Goal: Browse casually

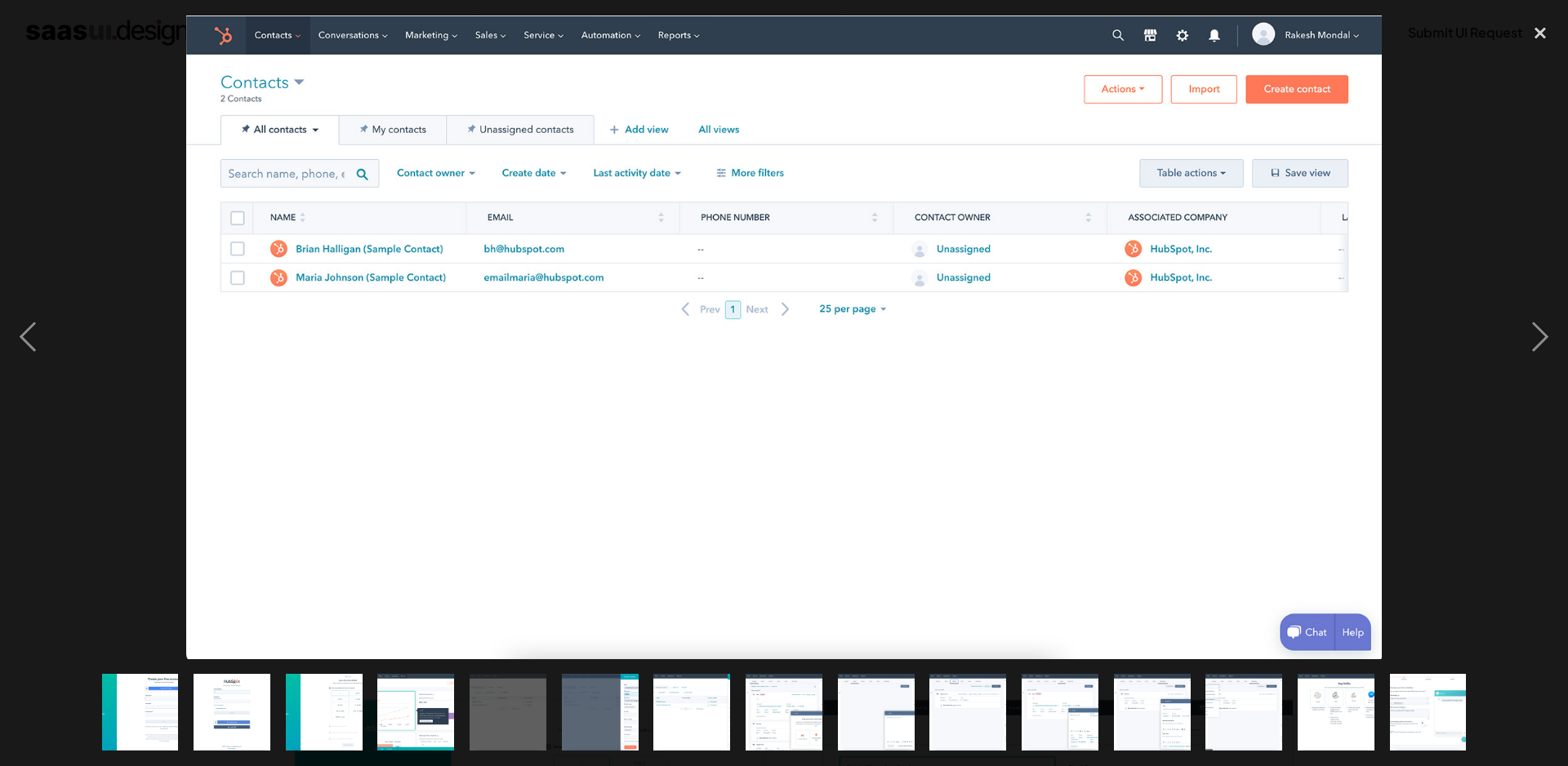
scroll to position [556, 0]
click at [1547, 340] on div "next image" at bounding box center [1540, 338] width 55 height 644
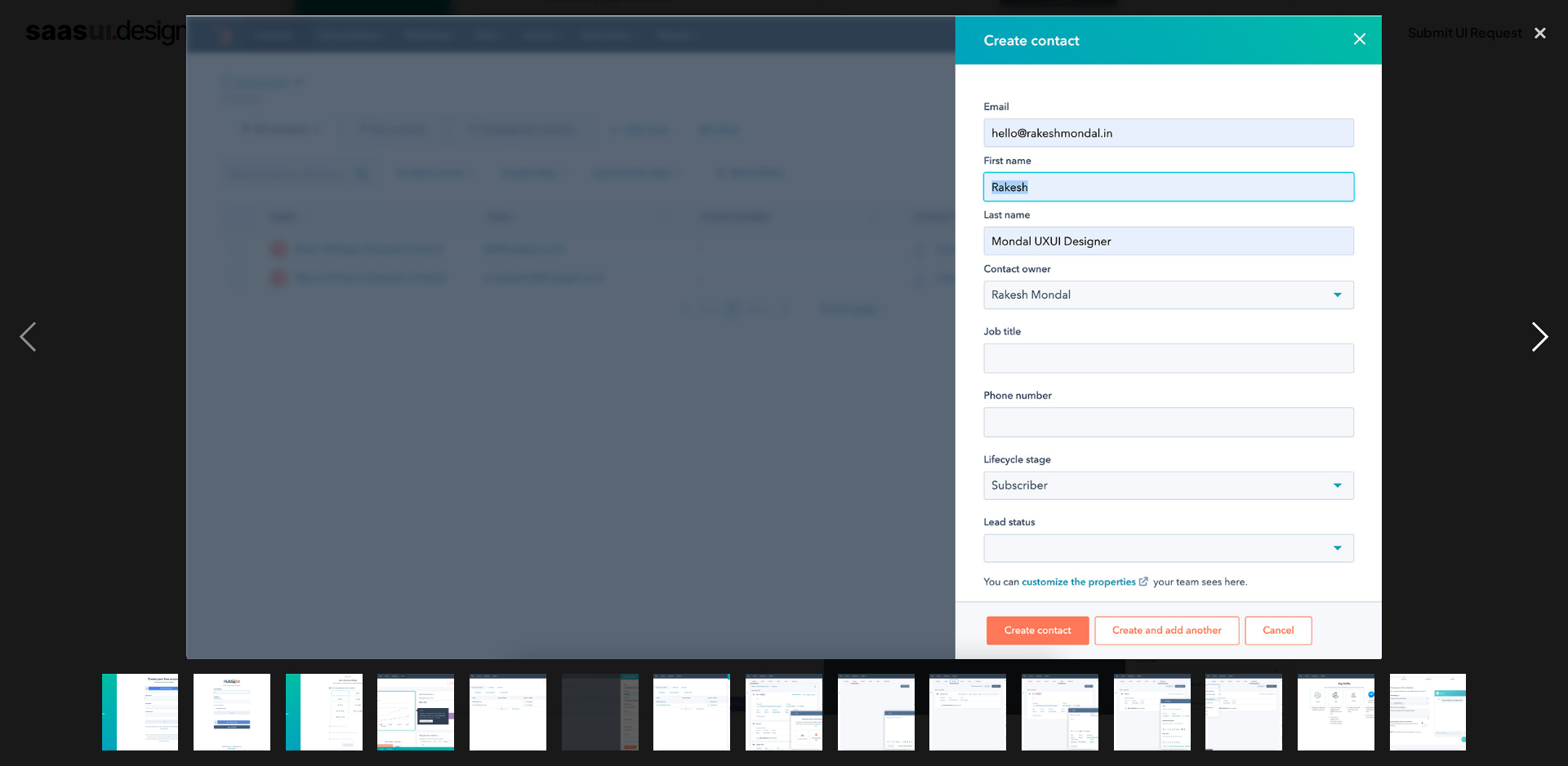
click at [1547, 339] on div "next image" at bounding box center [1540, 338] width 55 height 644
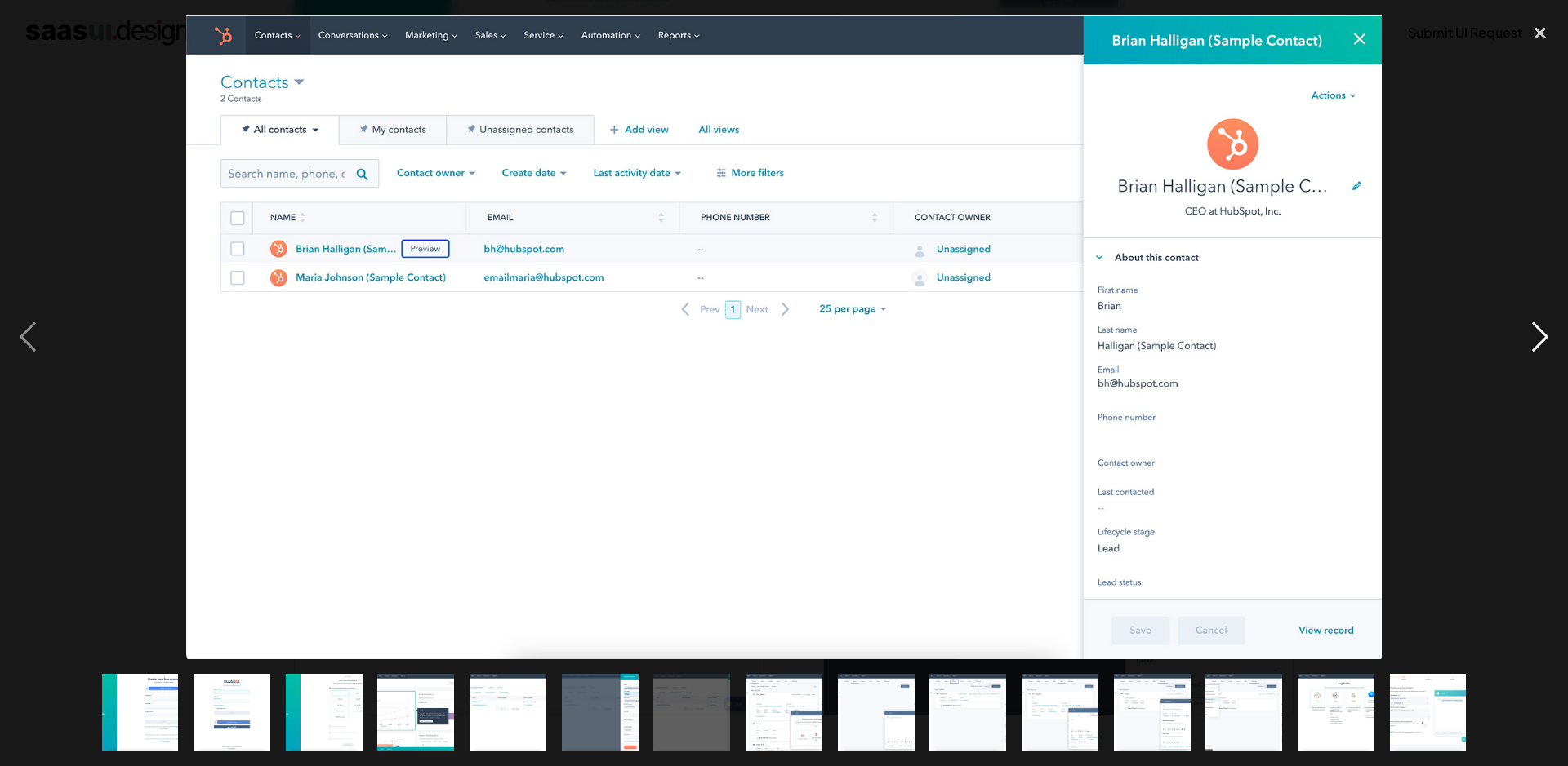
click at [1546, 339] on div "next image" at bounding box center [1540, 338] width 55 height 644
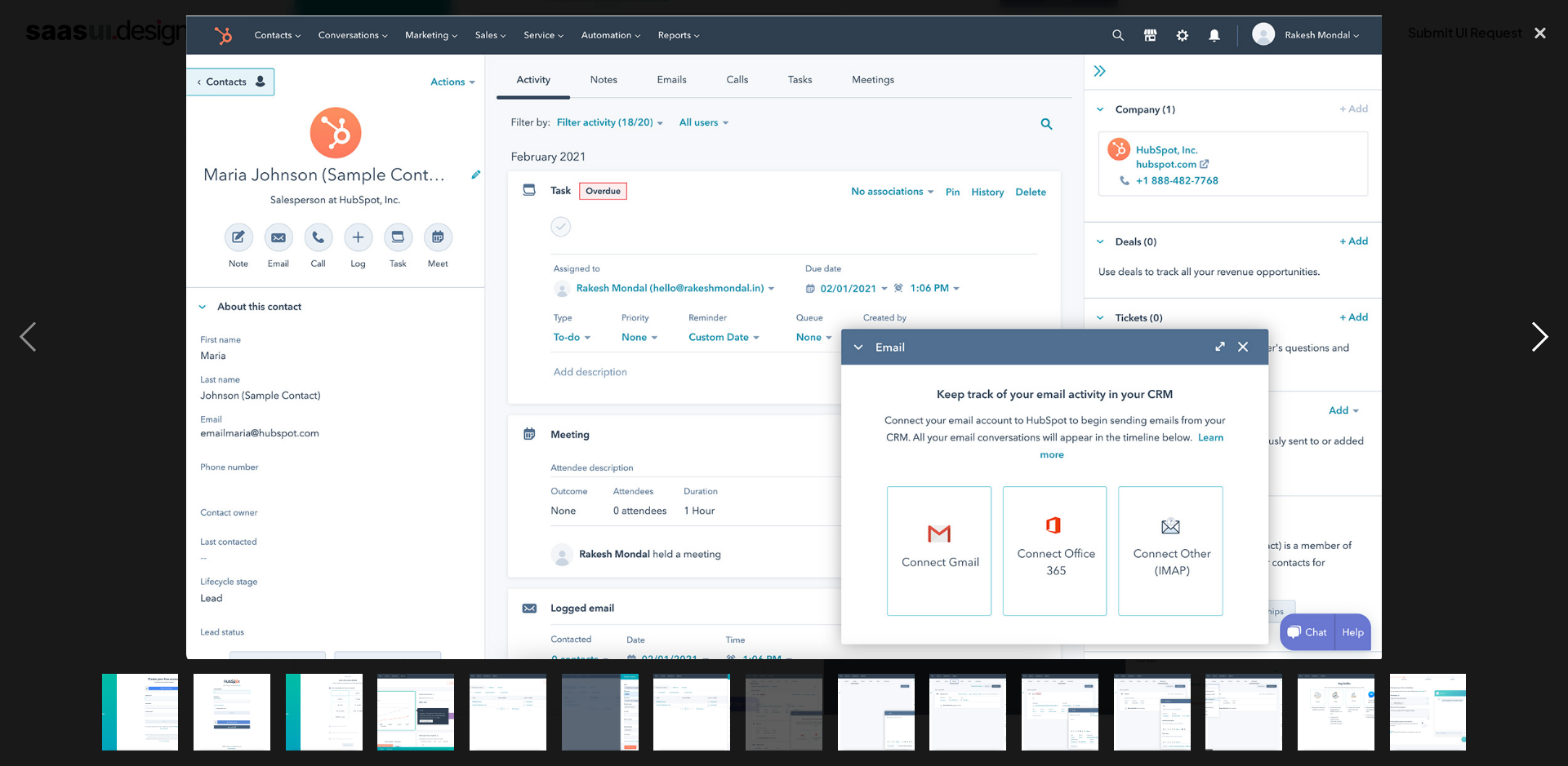
click at [1546, 339] on div "next image" at bounding box center [1540, 338] width 55 height 644
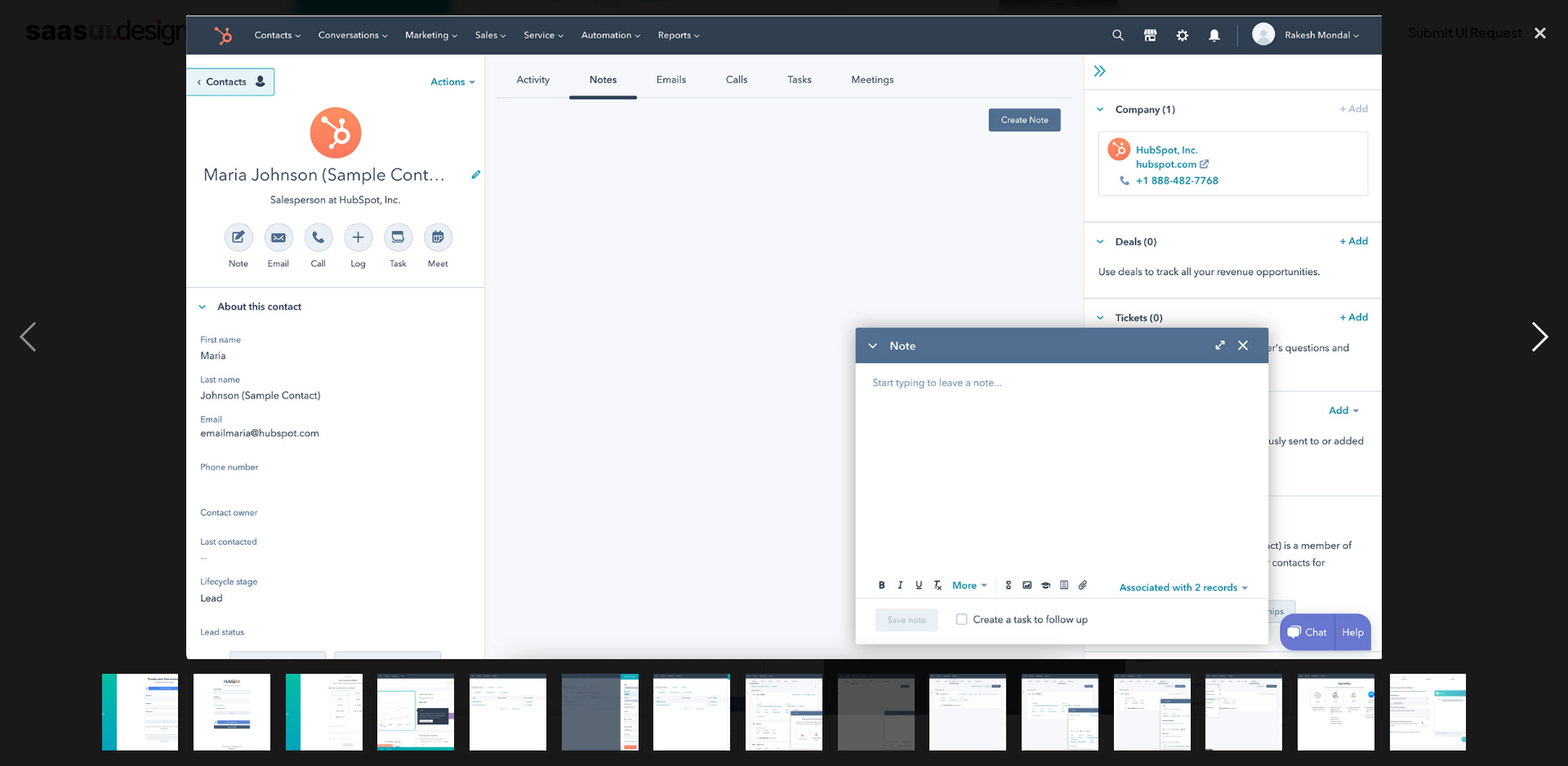
click at [1546, 339] on div "next image" at bounding box center [1540, 338] width 55 height 644
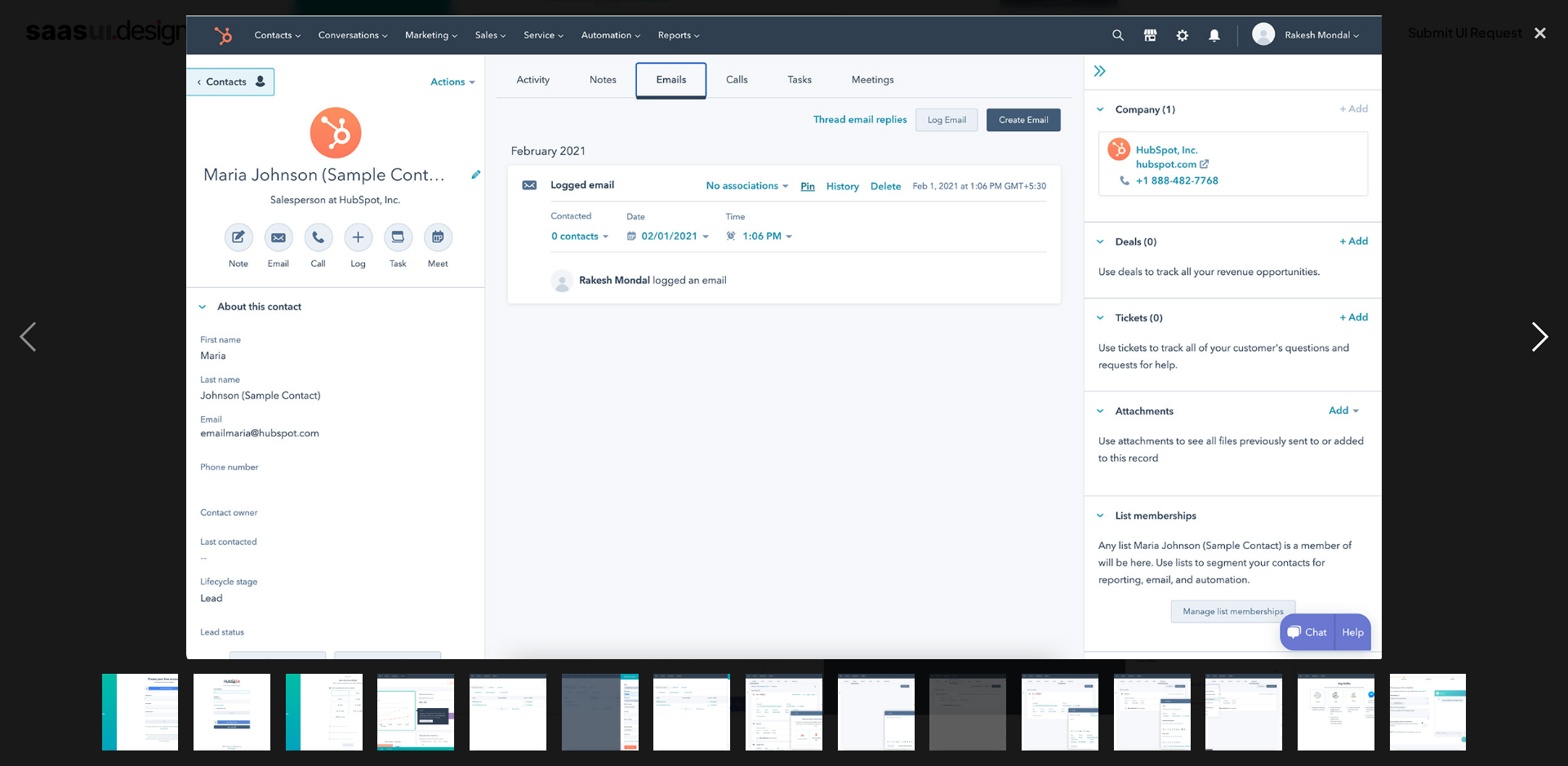
click at [1546, 339] on div "next image" at bounding box center [1540, 338] width 55 height 644
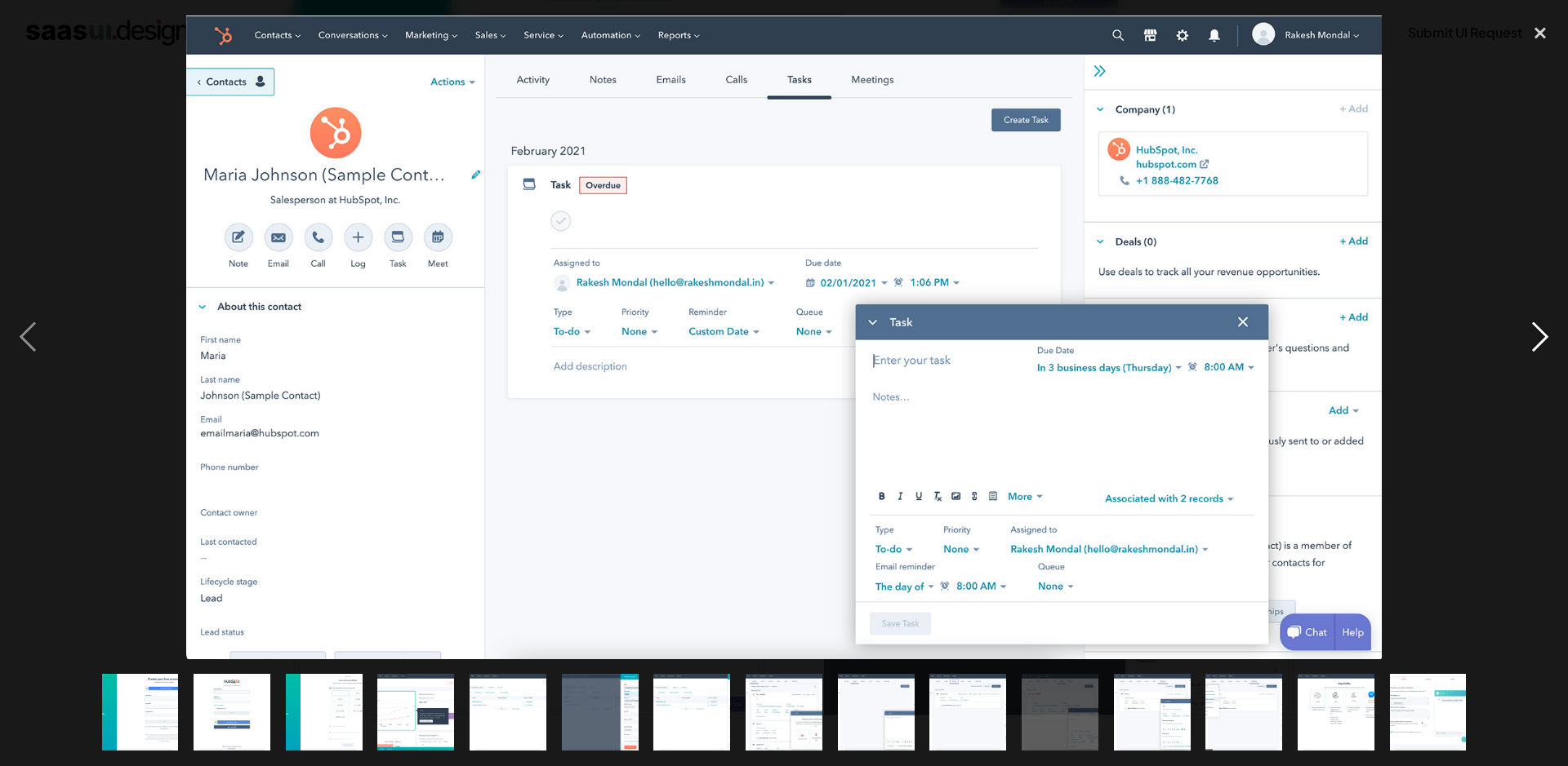
click at [1546, 339] on div "next image" at bounding box center [1540, 338] width 55 height 644
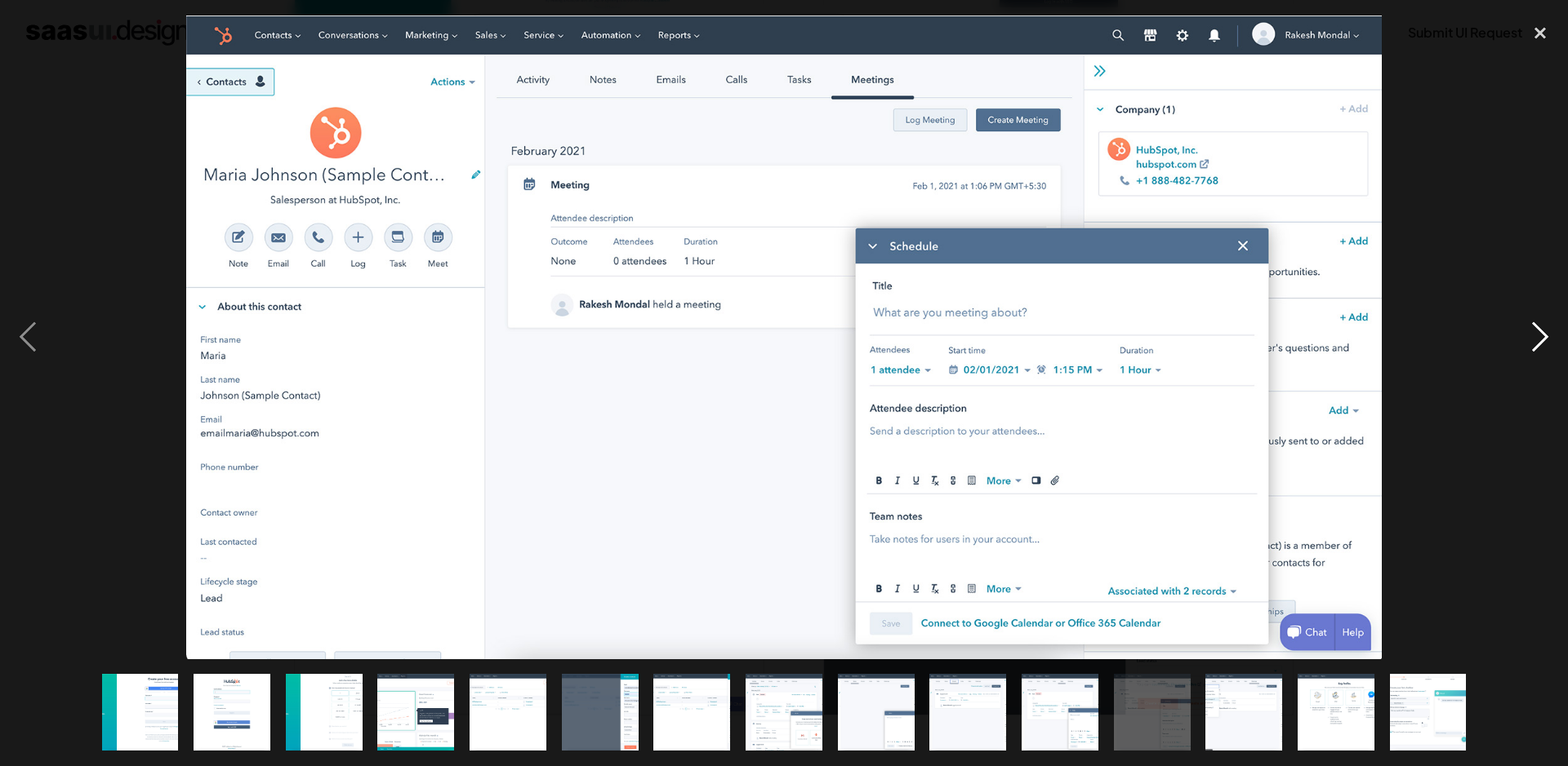
click at [1546, 339] on div "next image" at bounding box center [1540, 338] width 55 height 644
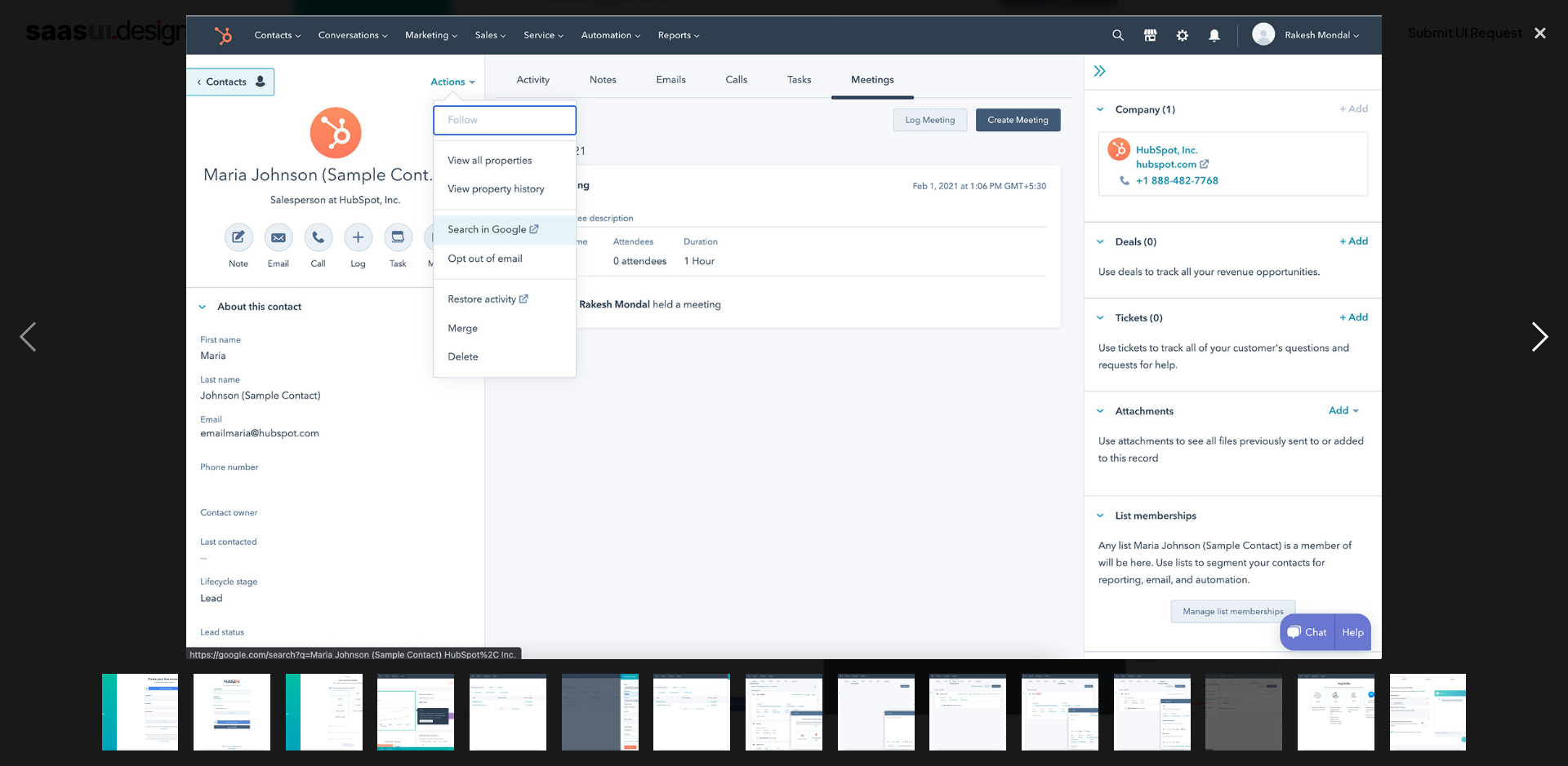
click at [1546, 339] on div "next image" at bounding box center [1540, 338] width 55 height 644
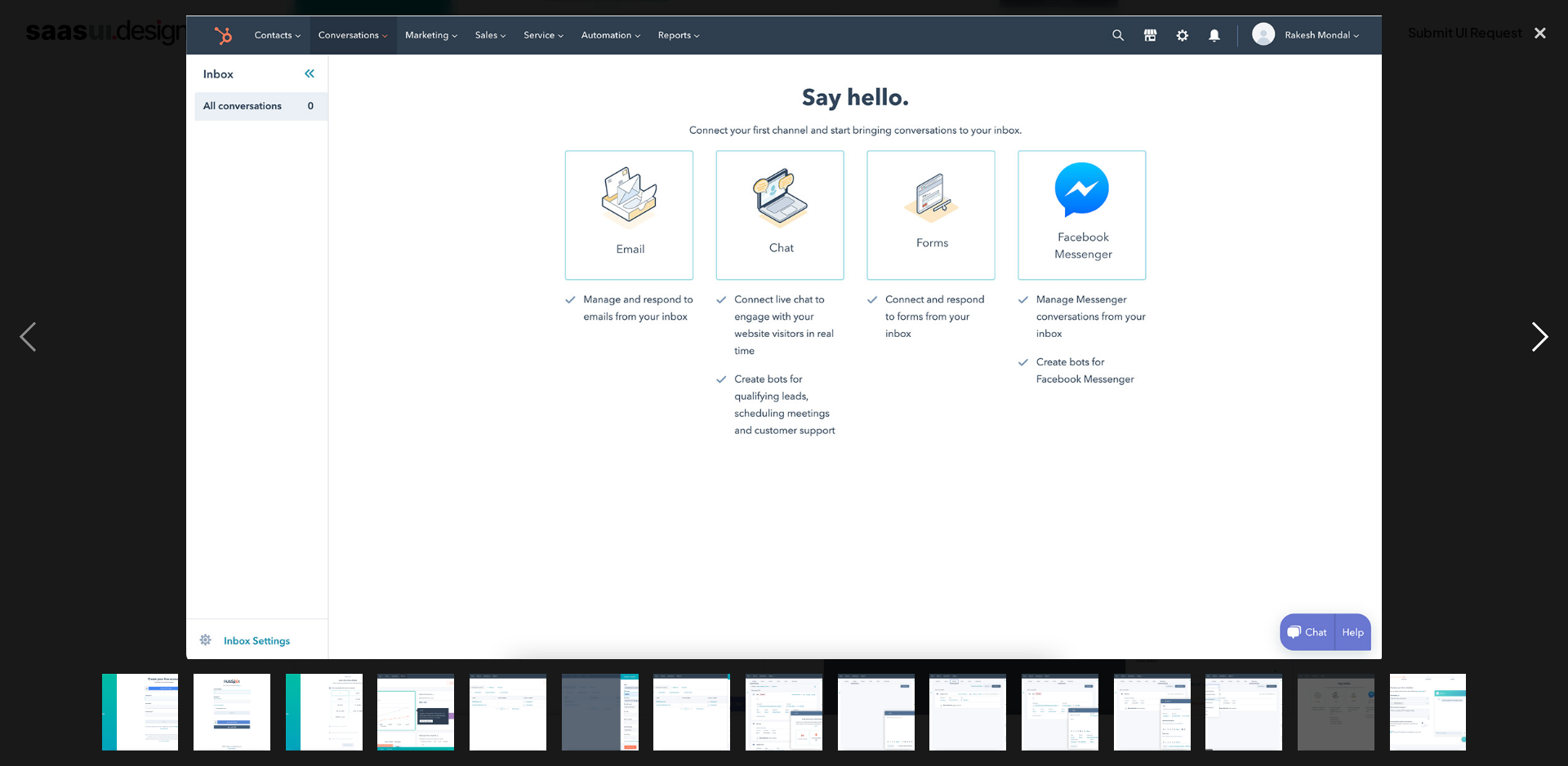
click at [1546, 339] on div "next image" at bounding box center [1540, 338] width 55 height 644
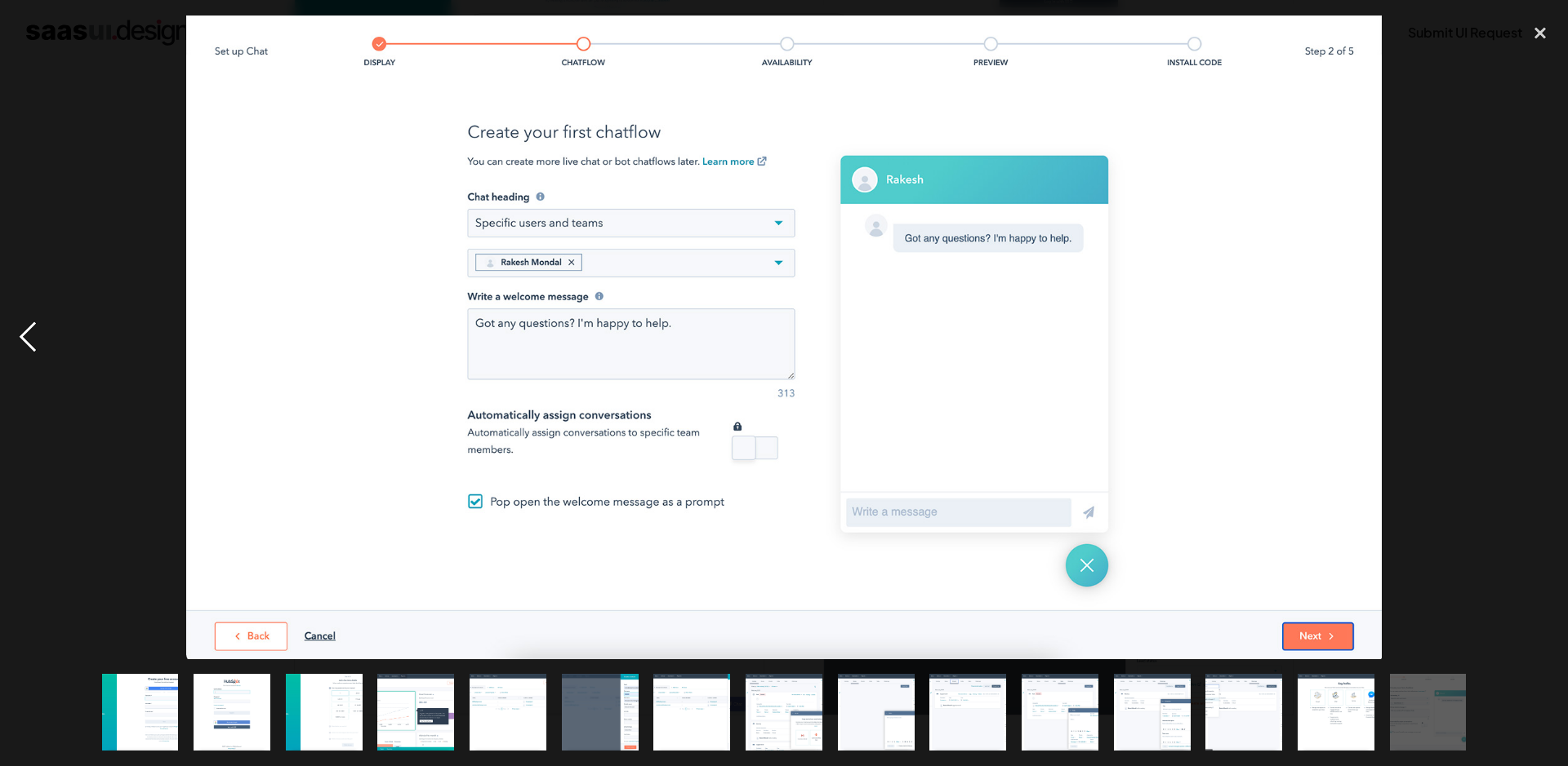
click at [17, 354] on div "previous image" at bounding box center [28, 338] width 55 height 644
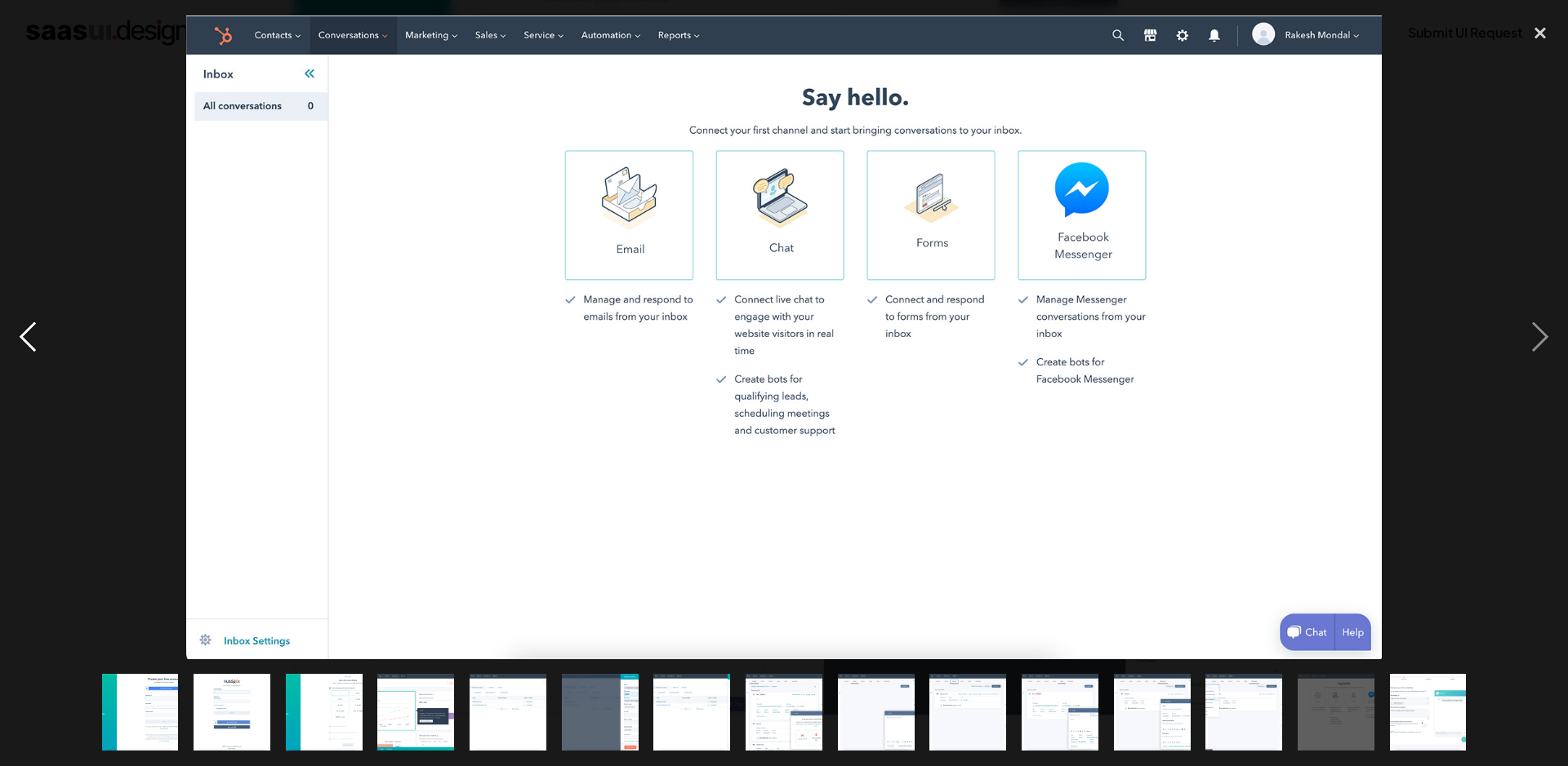
click at [17, 353] on div "previous image" at bounding box center [28, 338] width 55 height 644
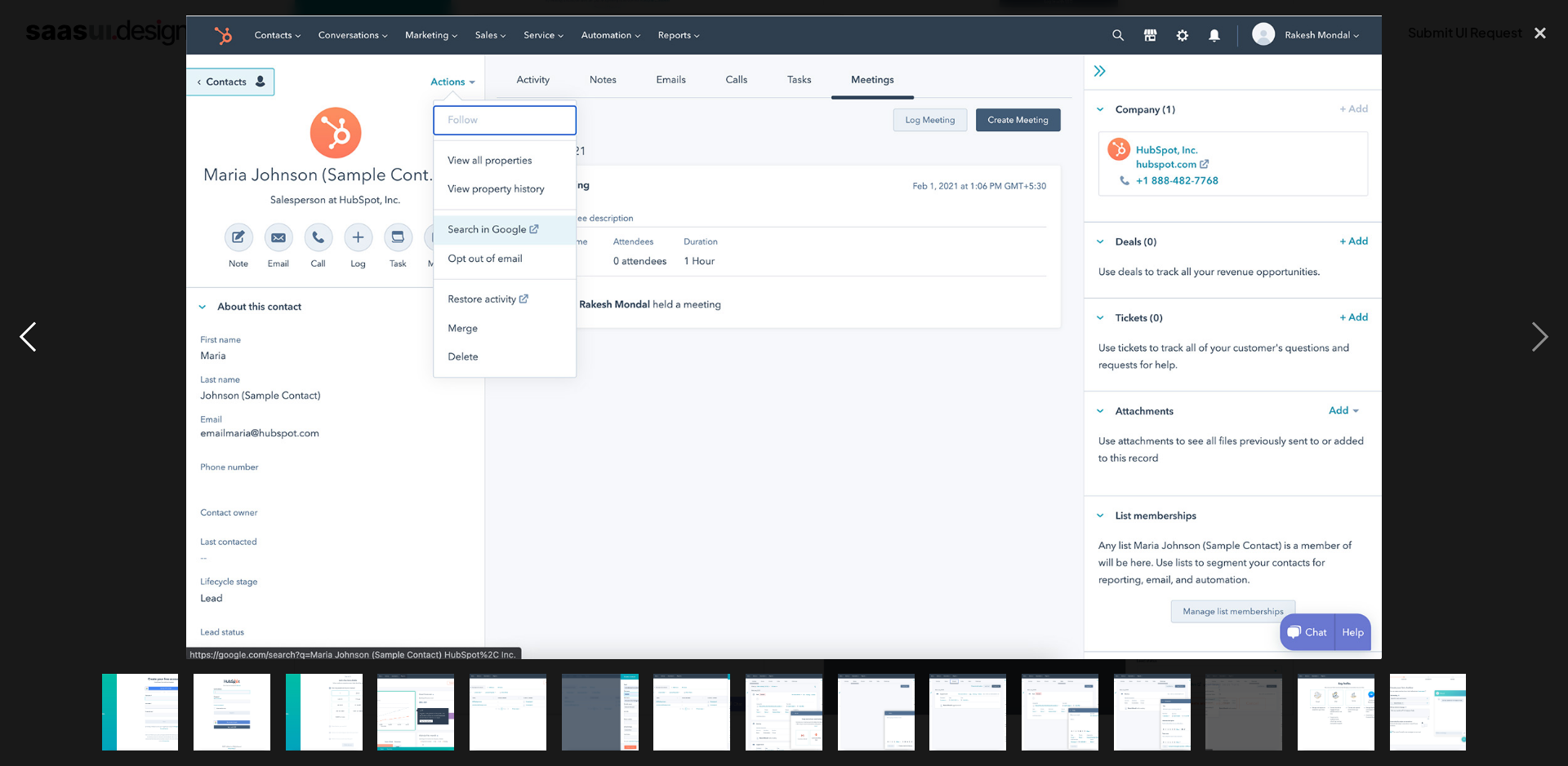
click at [27, 351] on div "previous image" at bounding box center [28, 338] width 55 height 644
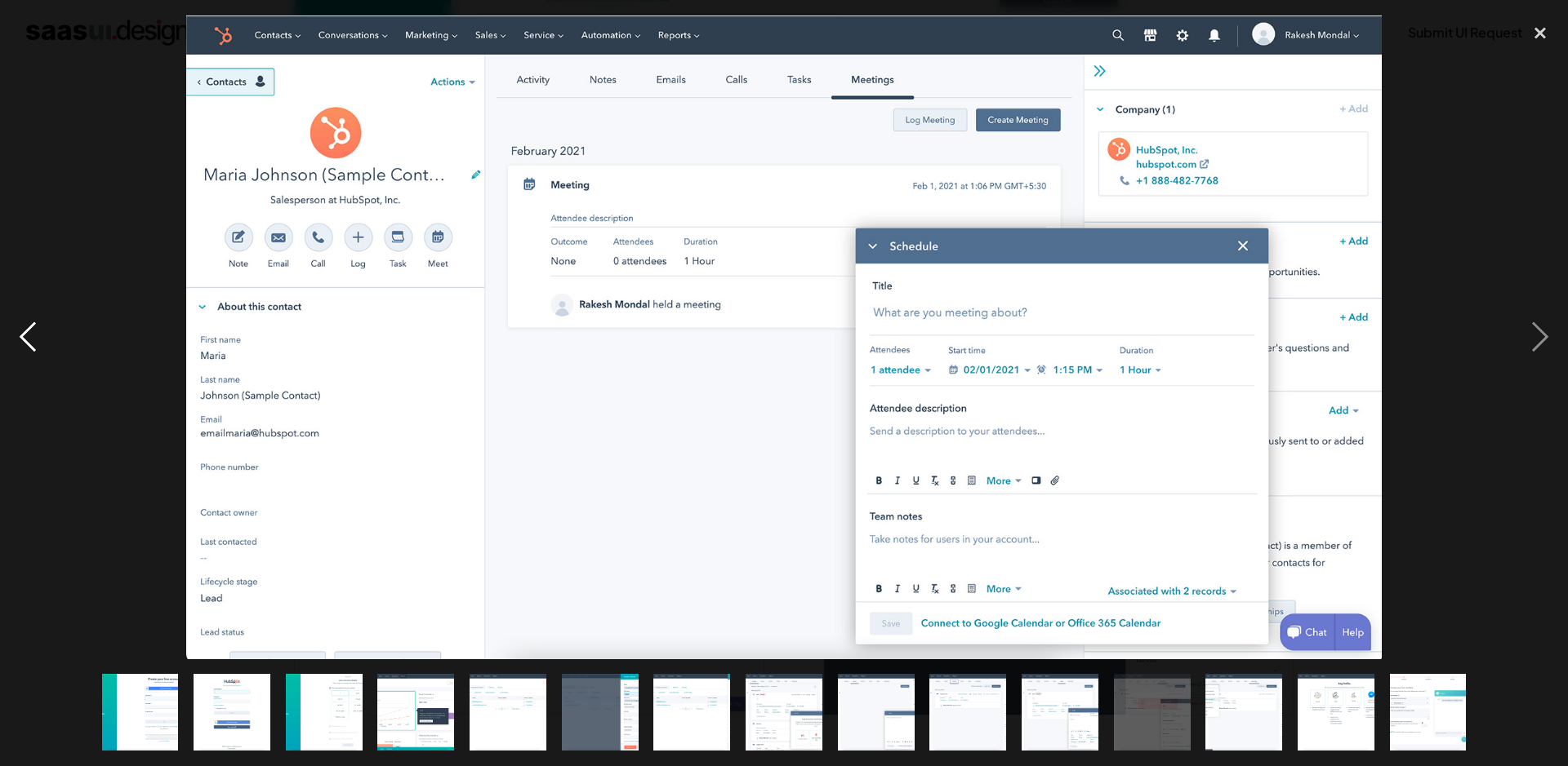
click at [27, 348] on div "previous image" at bounding box center [28, 338] width 55 height 644
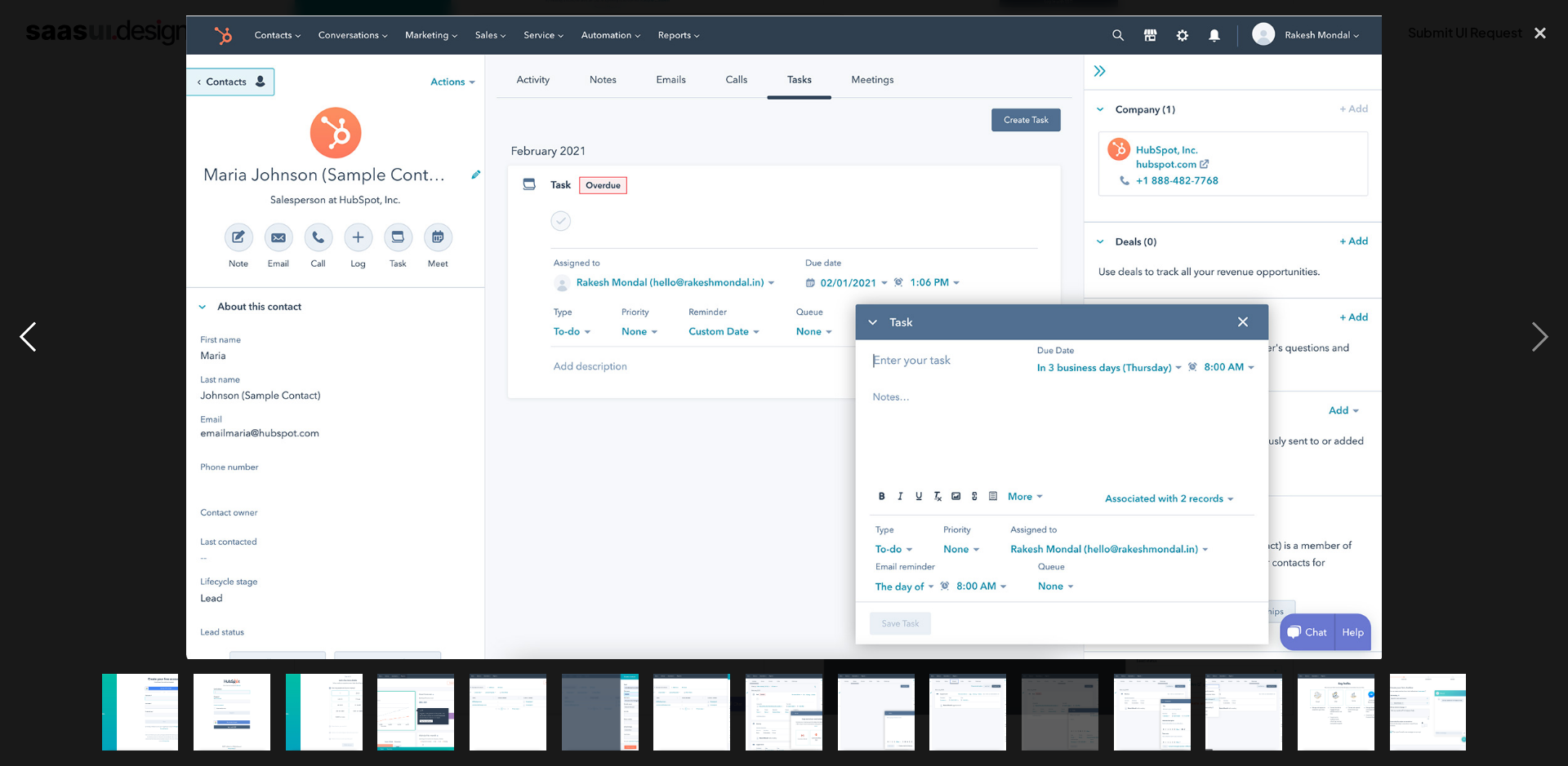
click at [27, 348] on div "previous image" at bounding box center [28, 338] width 55 height 644
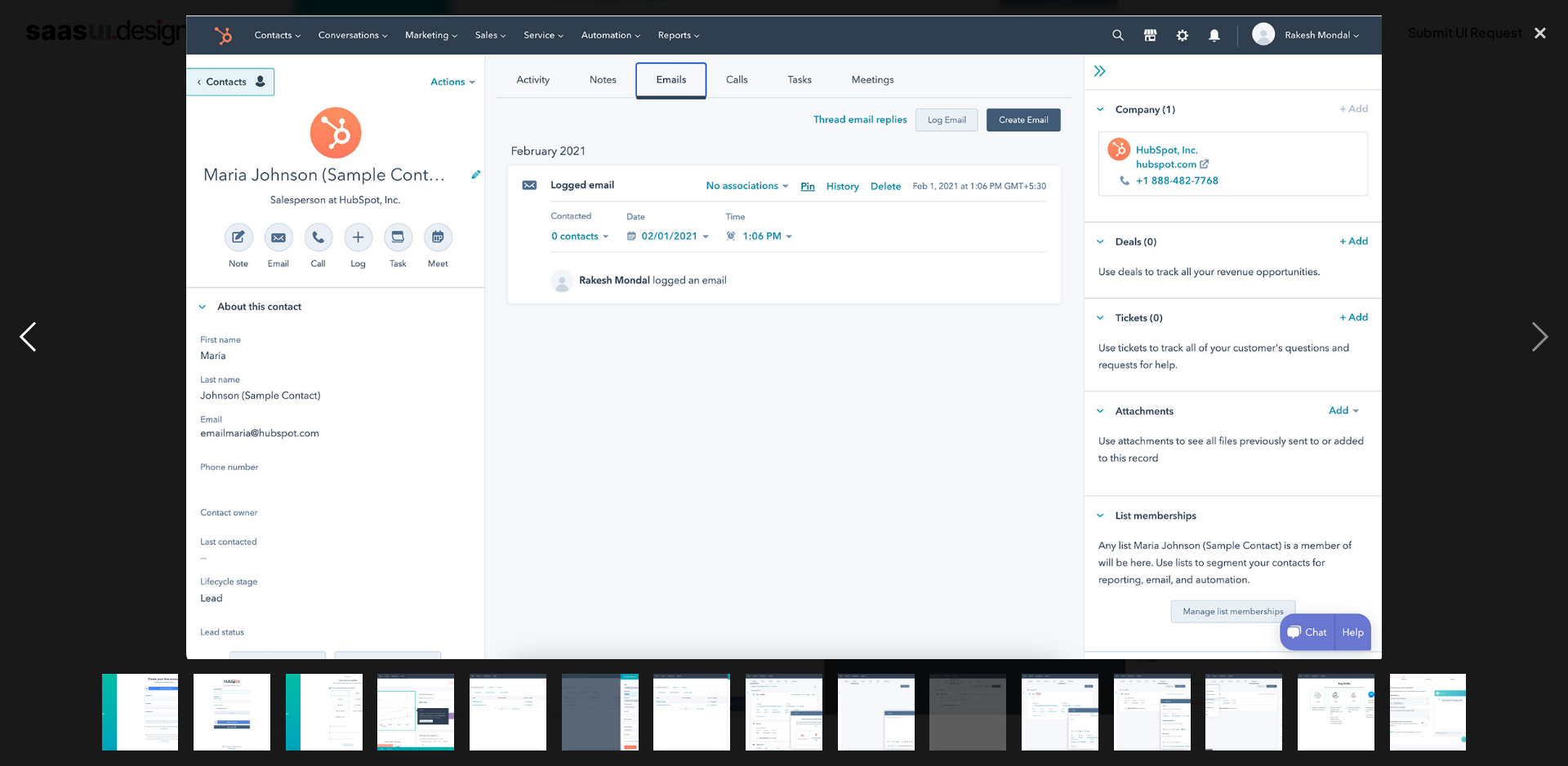
click at [27, 348] on div "previous image" at bounding box center [28, 338] width 55 height 644
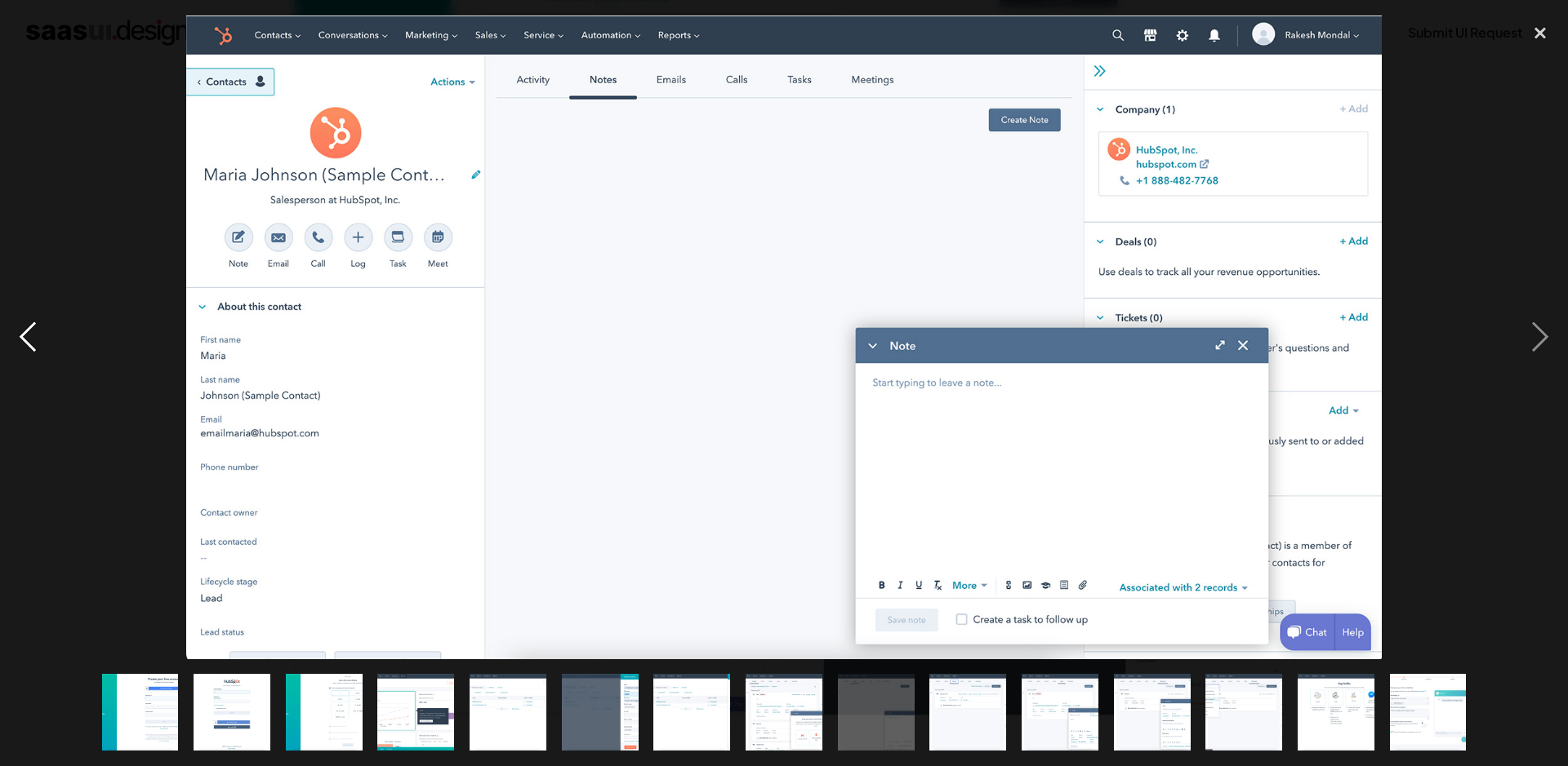
click at [27, 348] on div "previous image" at bounding box center [28, 338] width 55 height 644
